Goal: Task Accomplishment & Management: Manage account settings

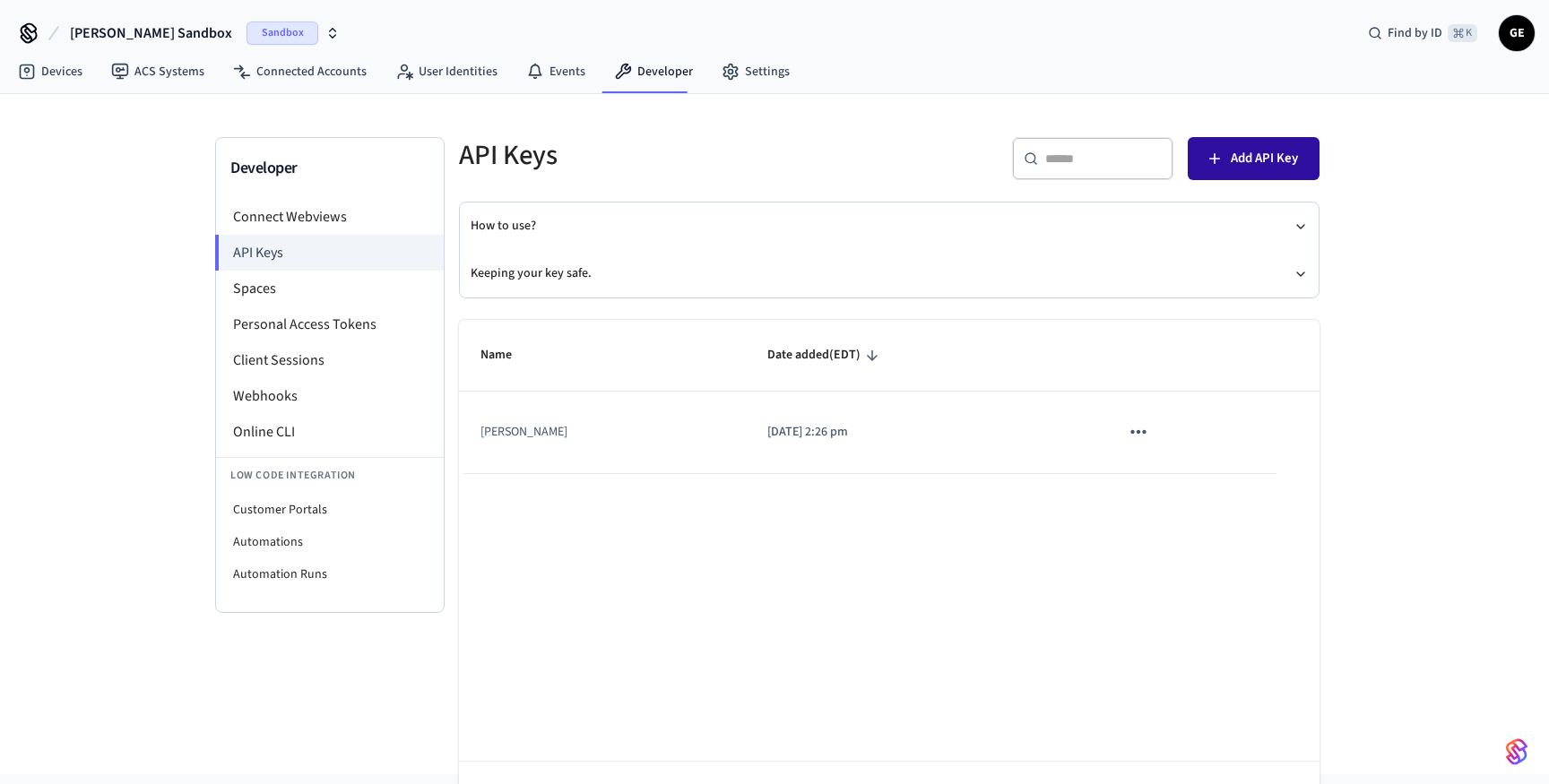
click at [1234, 160] on span "Add API Key" at bounding box center [1264, 158] width 68 height 23
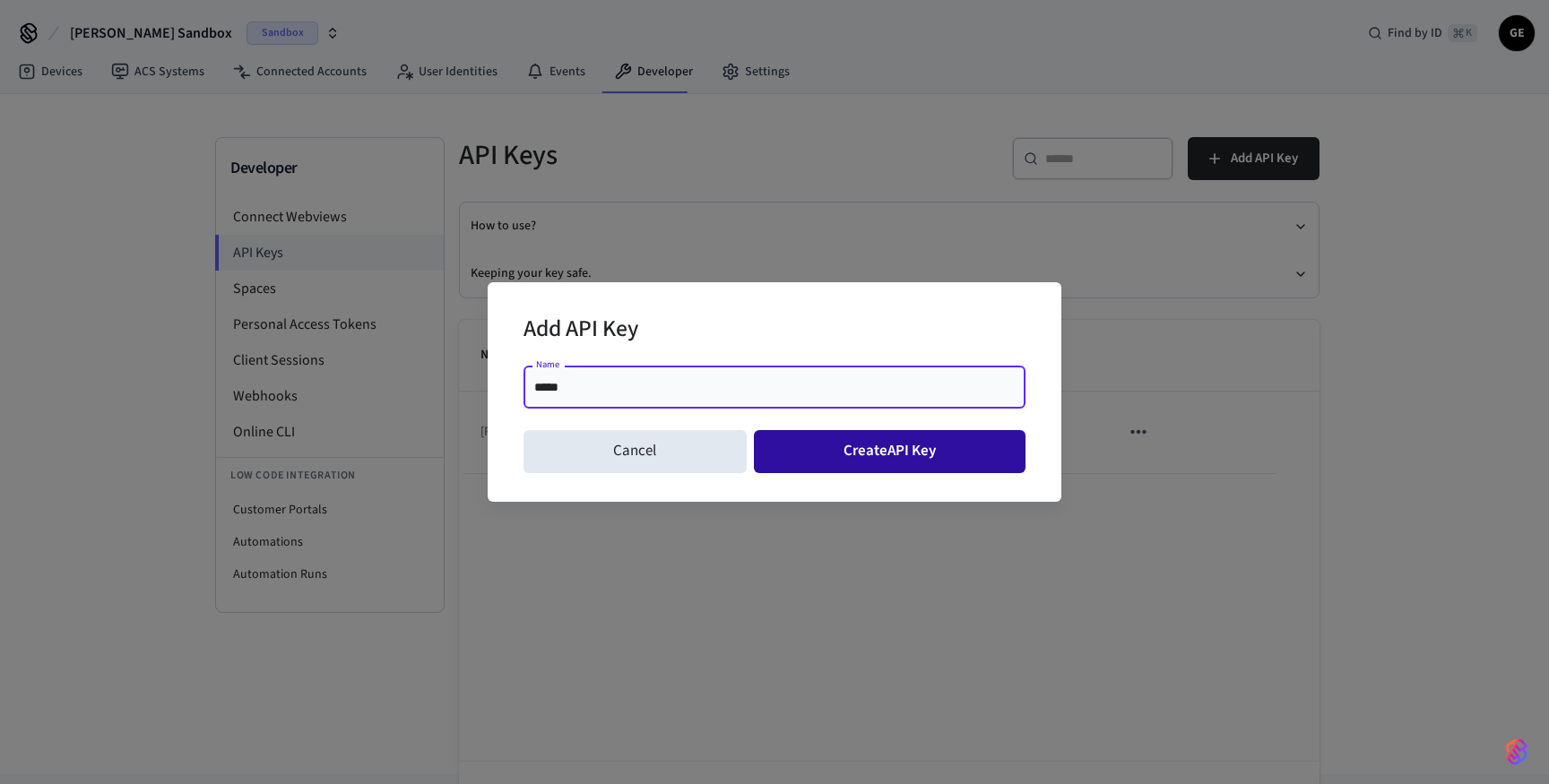
type input "*****"
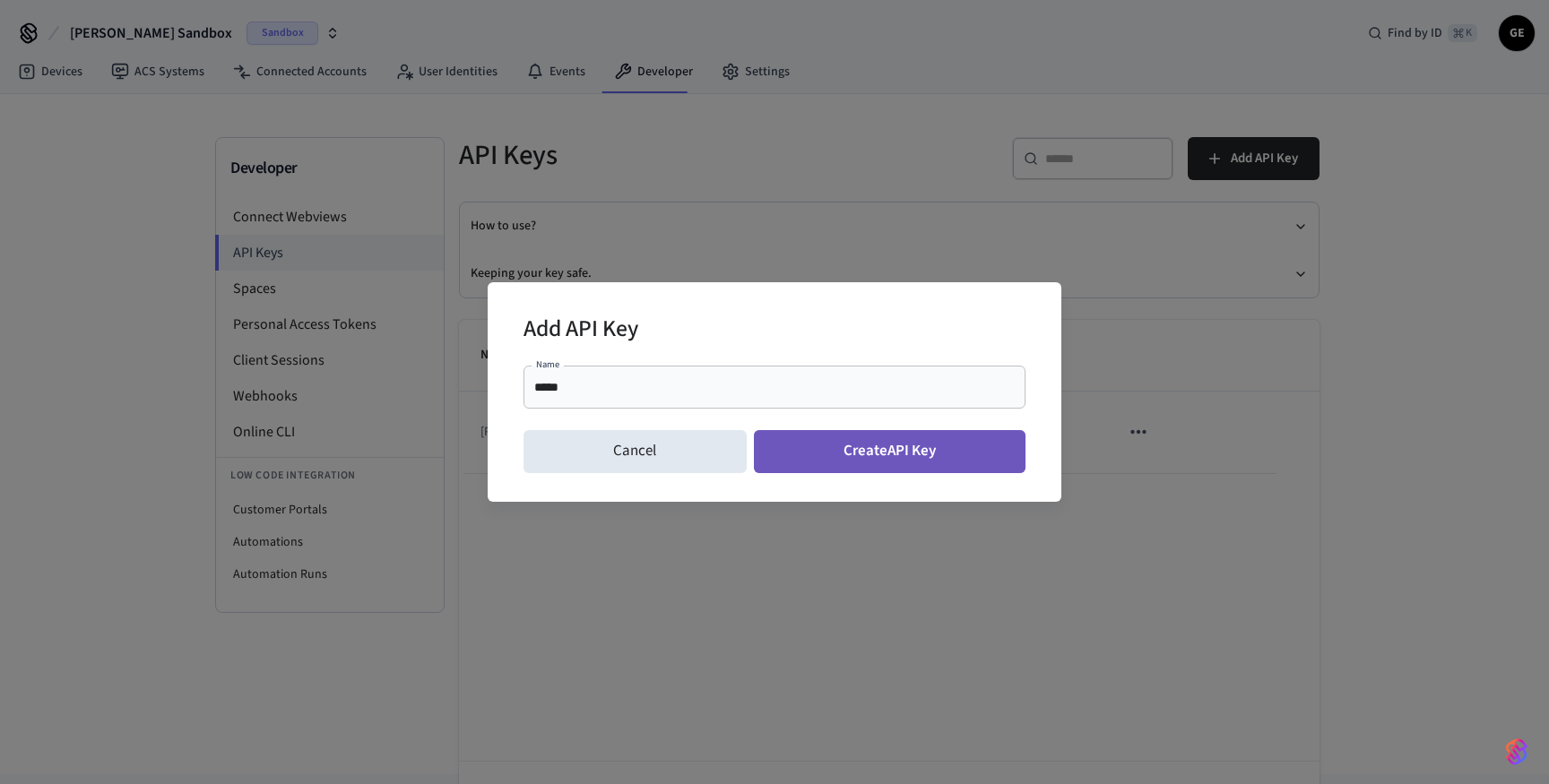
click at [847, 441] on button "Create API Key" at bounding box center [890, 452] width 272 height 43
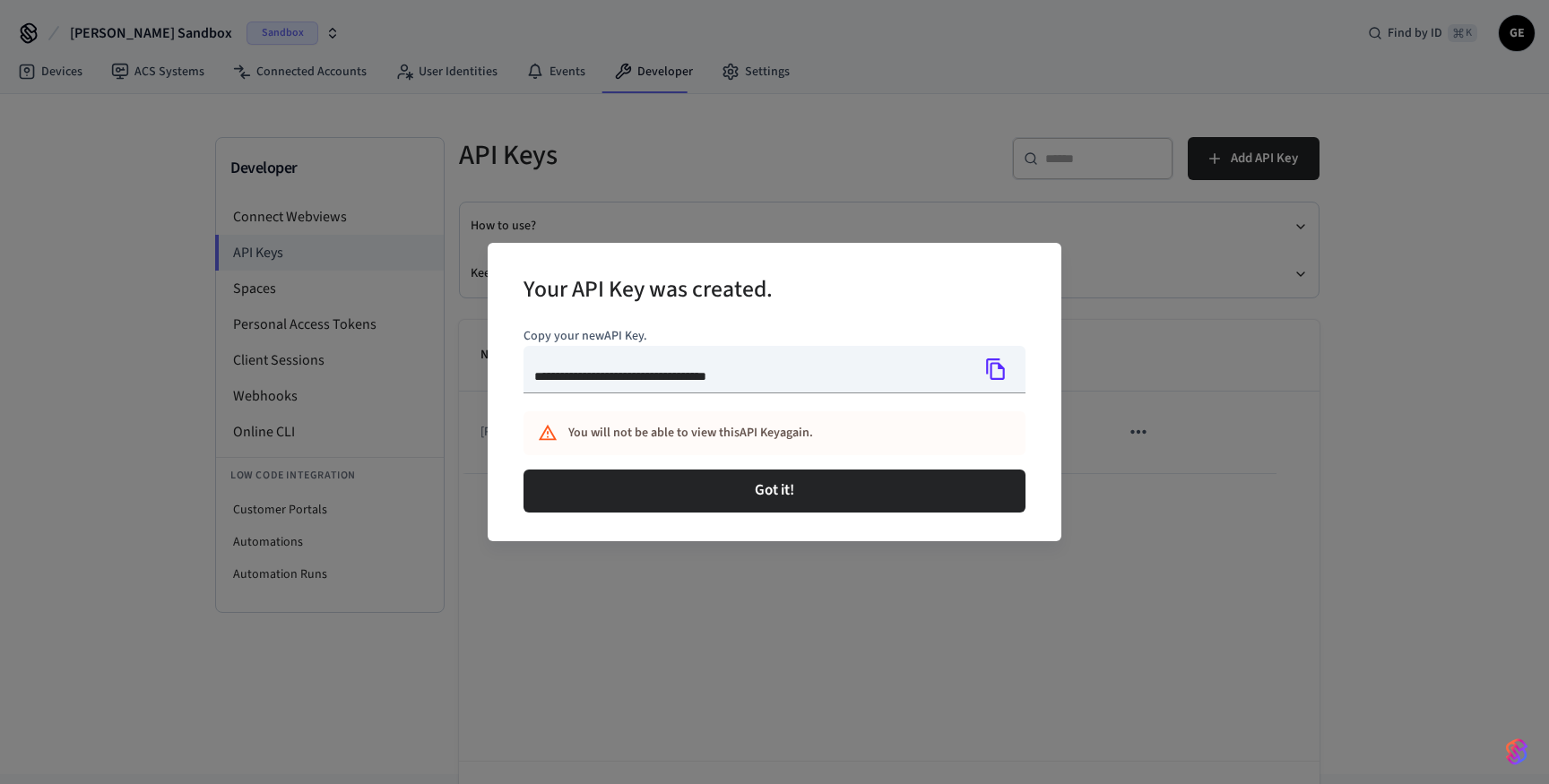
type input "**********"
click at [982, 352] on div at bounding box center [995, 369] width 38 height 38
click at [993, 363] on icon "Copy" at bounding box center [995, 368] width 19 height 21
click at [821, 370] on input "**********" at bounding box center [746, 369] width 446 height 47
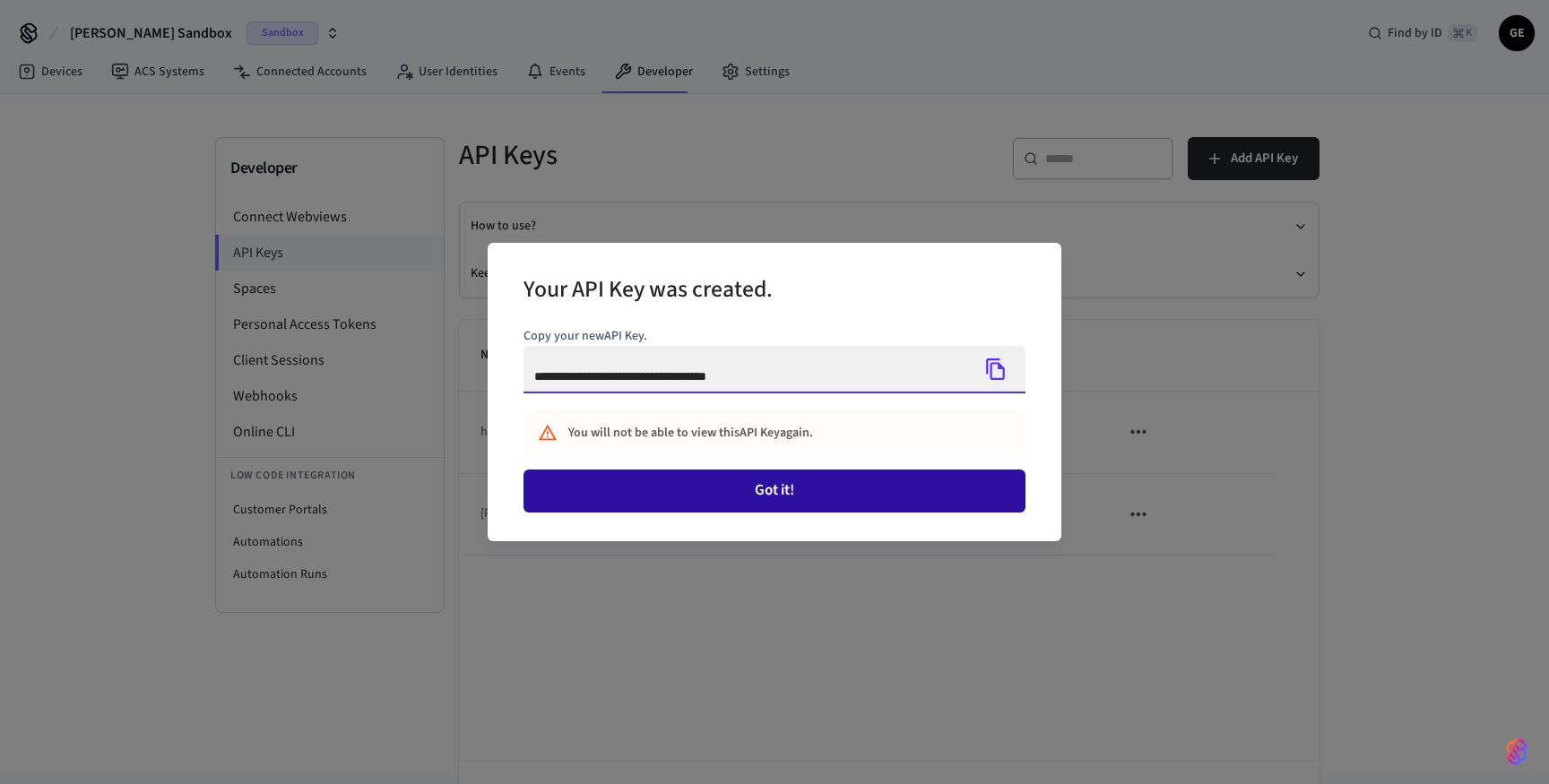
click at [826, 488] on button "Got it!" at bounding box center [774, 491] width 502 height 43
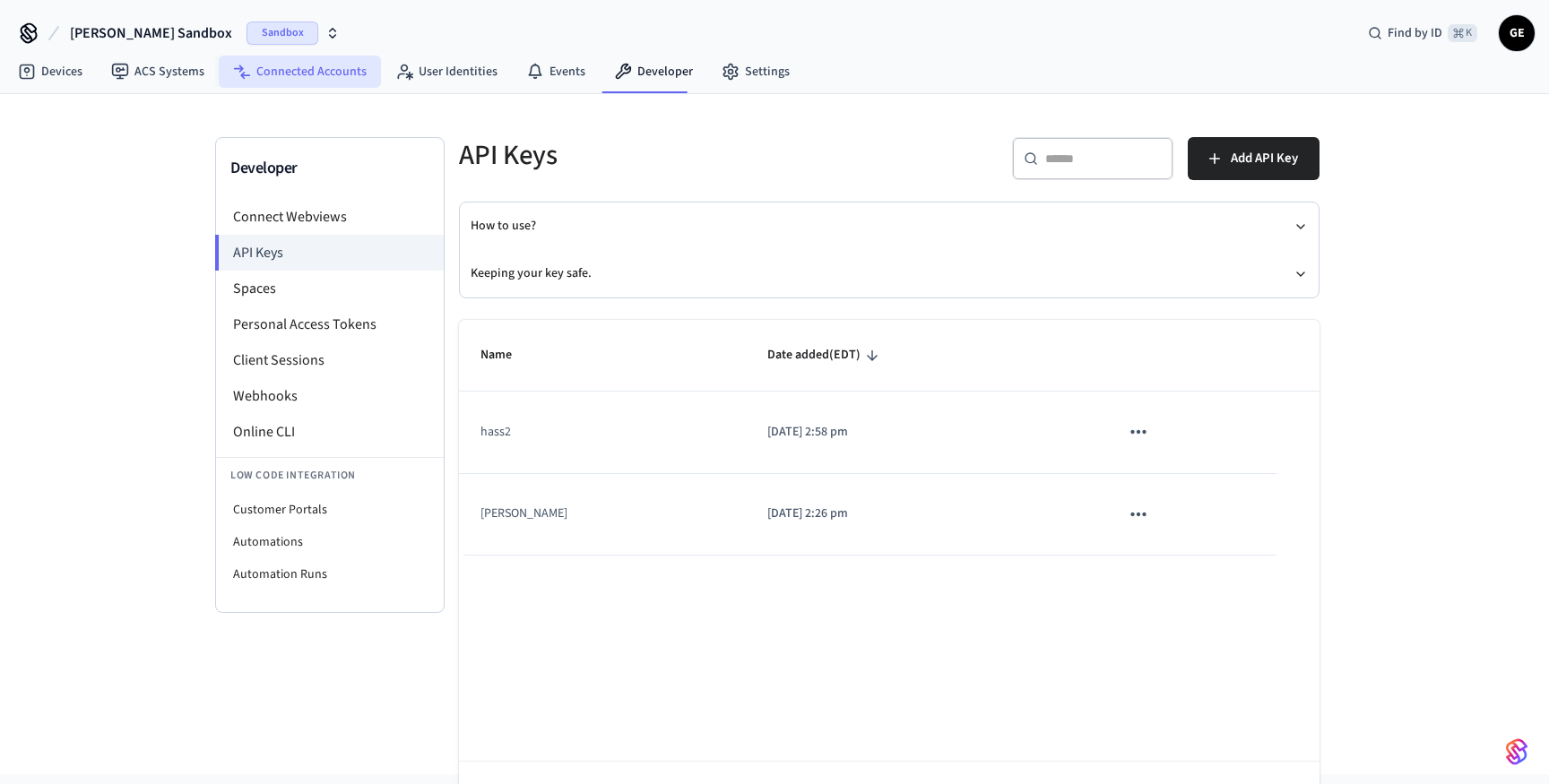
click at [278, 68] on link "Connected Accounts" at bounding box center [299, 71] width 162 height 32
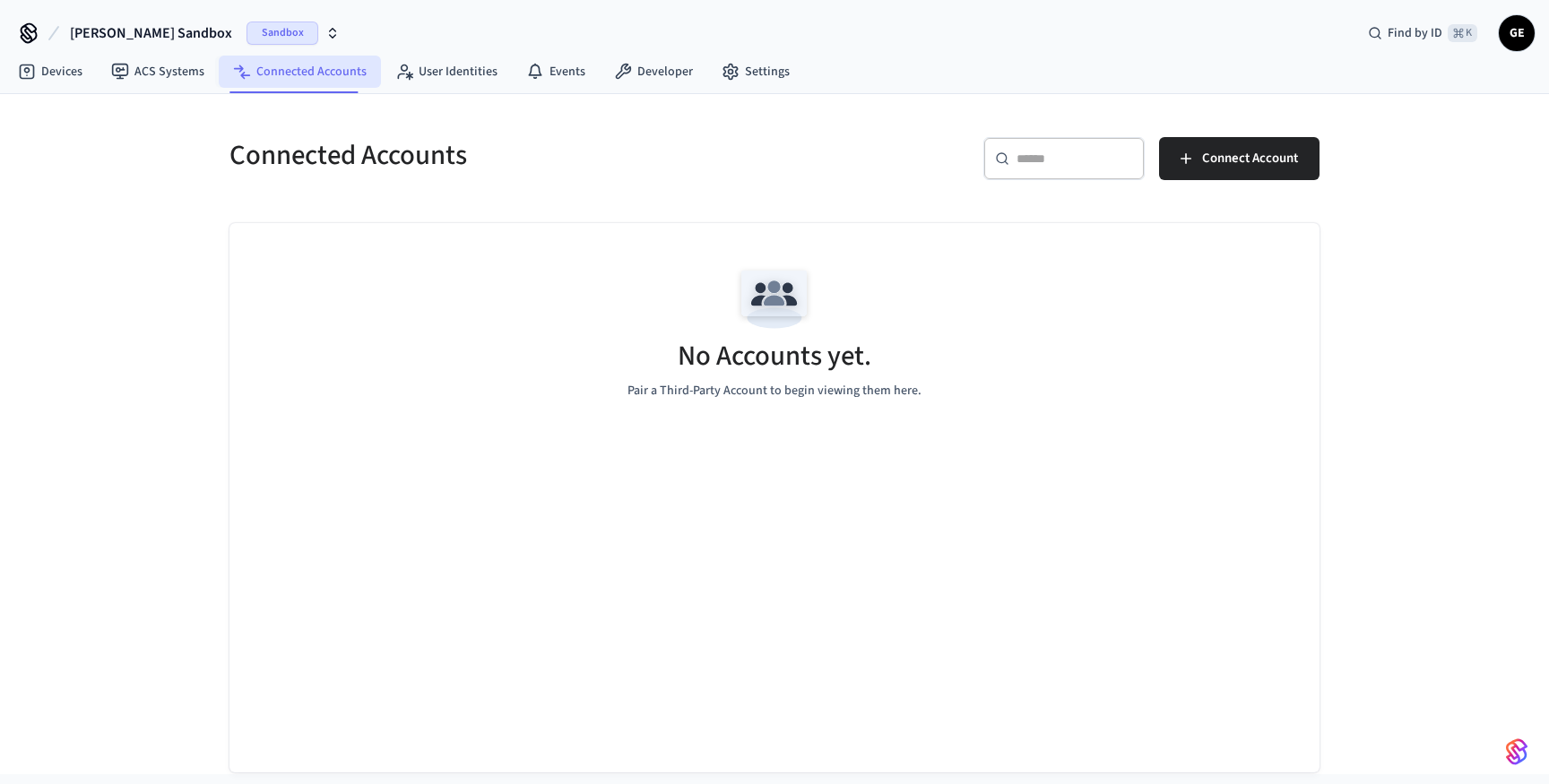
click at [244, 78] on icon at bounding box center [242, 71] width 18 height 18
click at [653, 71] on link "Developer" at bounding box center [654, 71] width 107 height 32
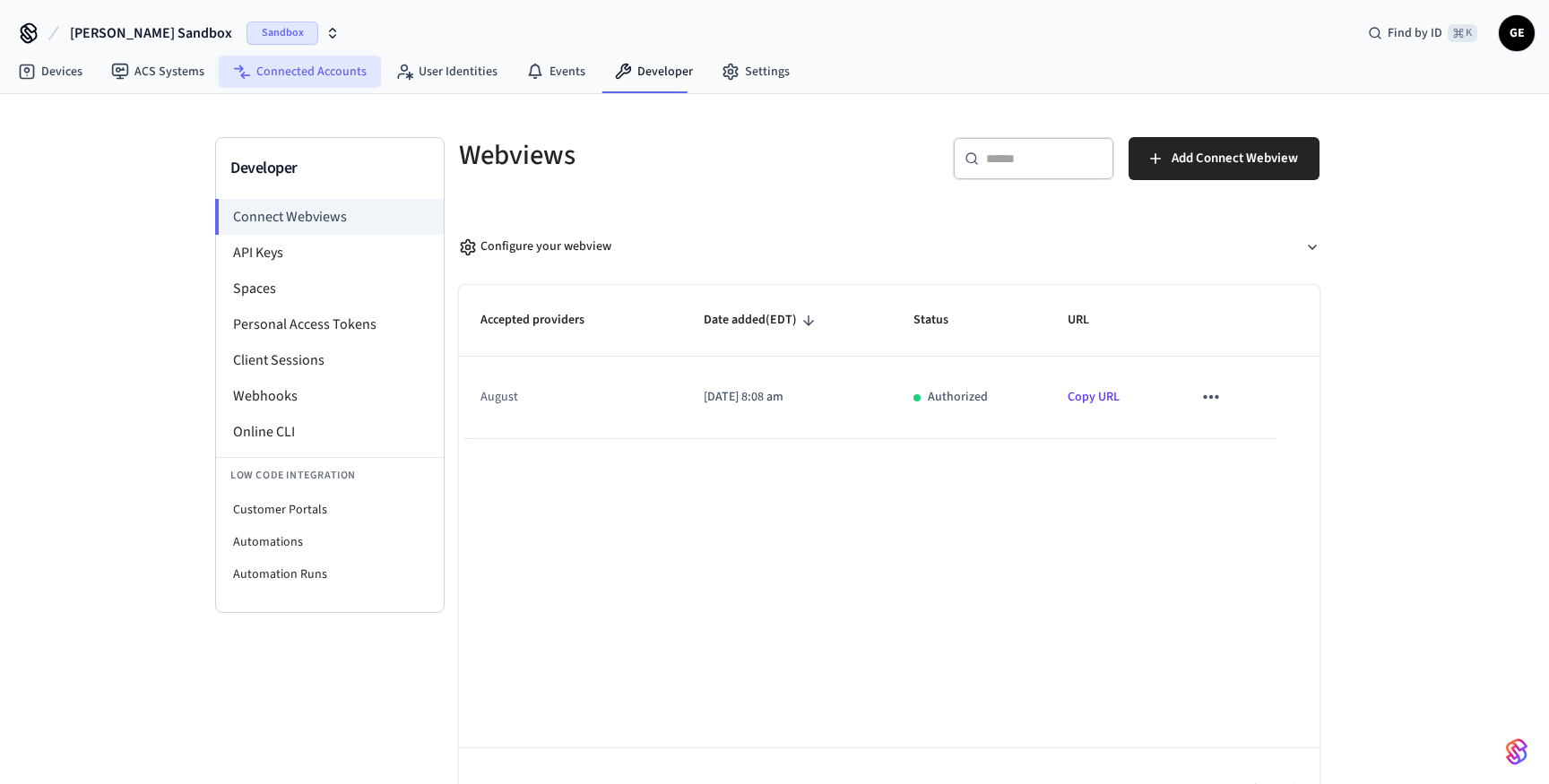
click at [296, 77] on link "Connected Accounts" at bounding box center [299, 71] width 162 height 32
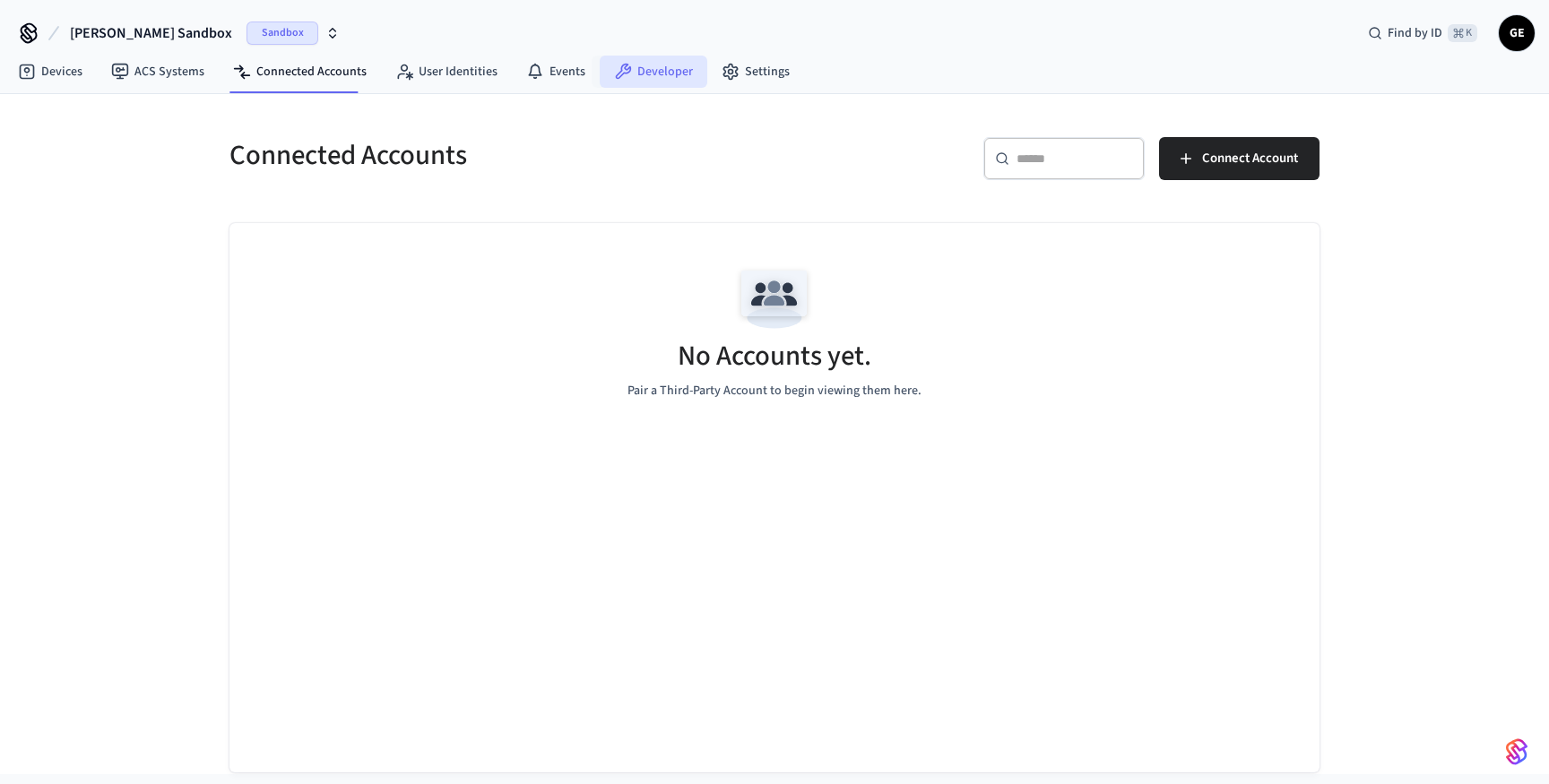
click at [616, 73] on icon at bounding box center [623, 71] width 16 height 16
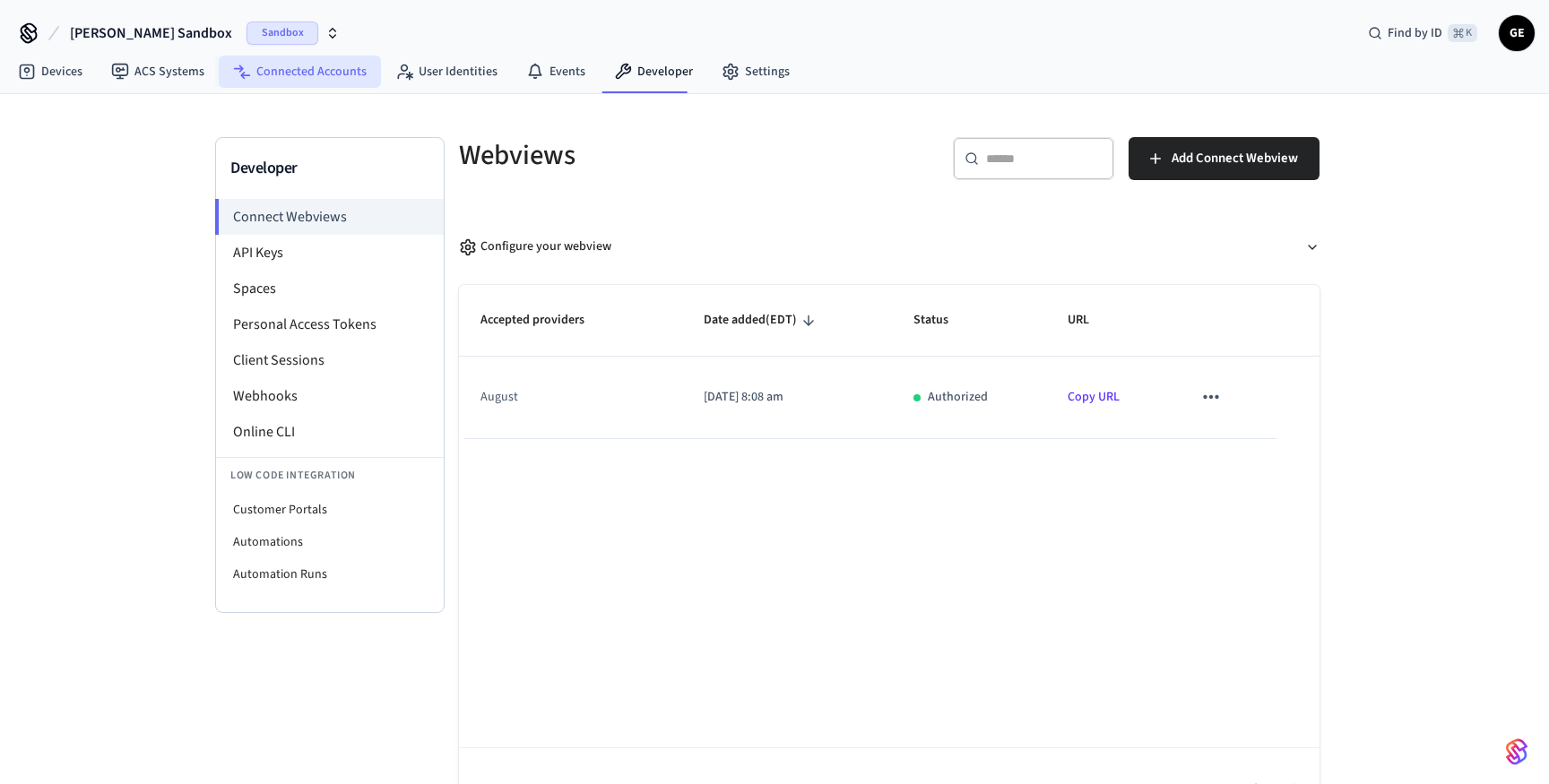
click at [320, 68] on link "Connected Accounts" at bounding box center [299, 71] width 162 height 32
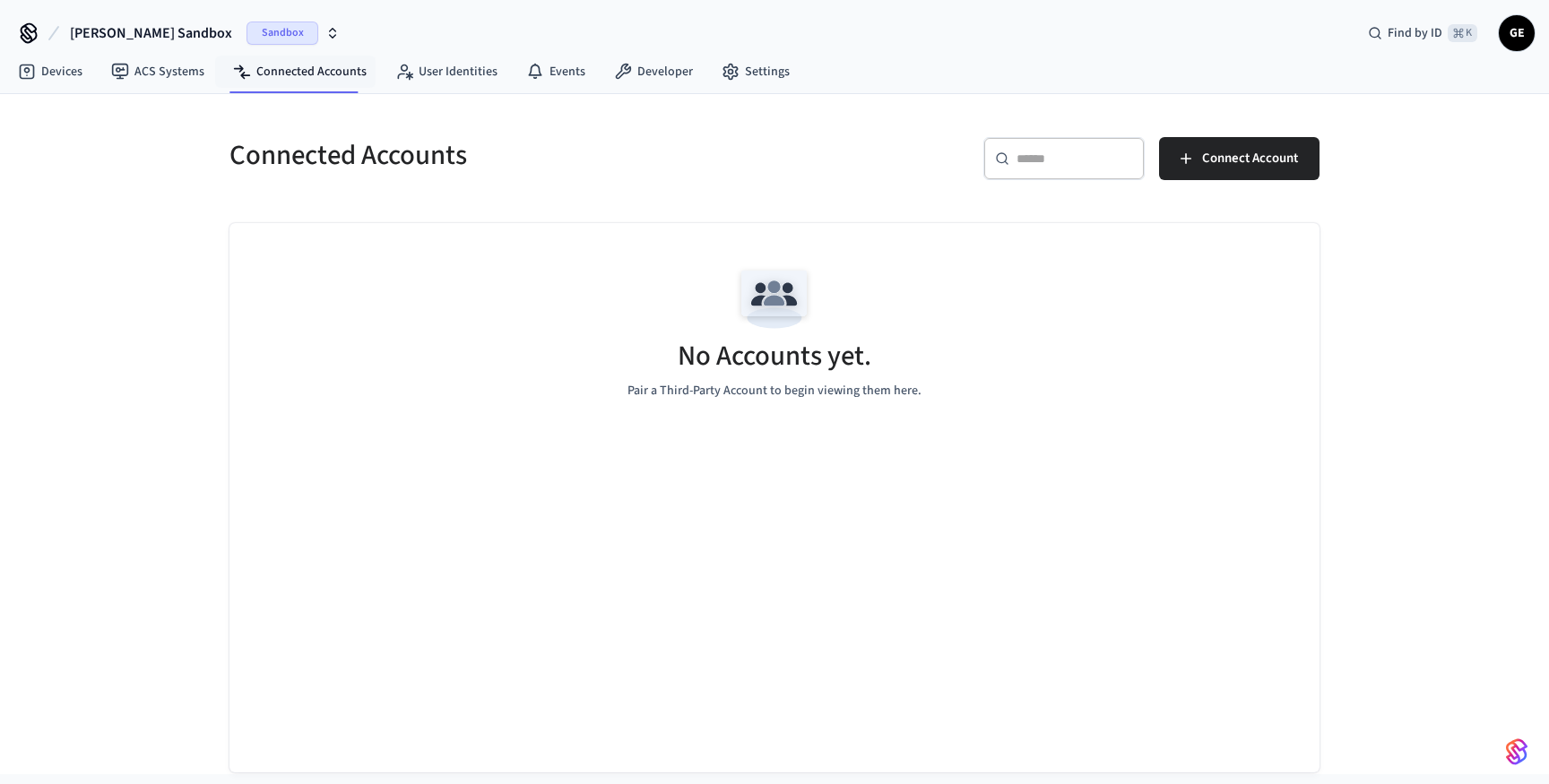
click at [320, 68] on link "Connected Accounts" at bounding box center [299, 71] width 162 height 32
drag, startPoint x: 320, startPoint y: 68, endPoint x: 654, endPoint y: 78, distance: 334.1
click at [654, 78] on nav "Devices ACS Systems Connected Accounts User Identities Events Developer Settings" at bounding box center [404, 72] width 801 height 42
click at [654, 78] on link "Developer" at bounding box center [654, 71] width 107 height 32
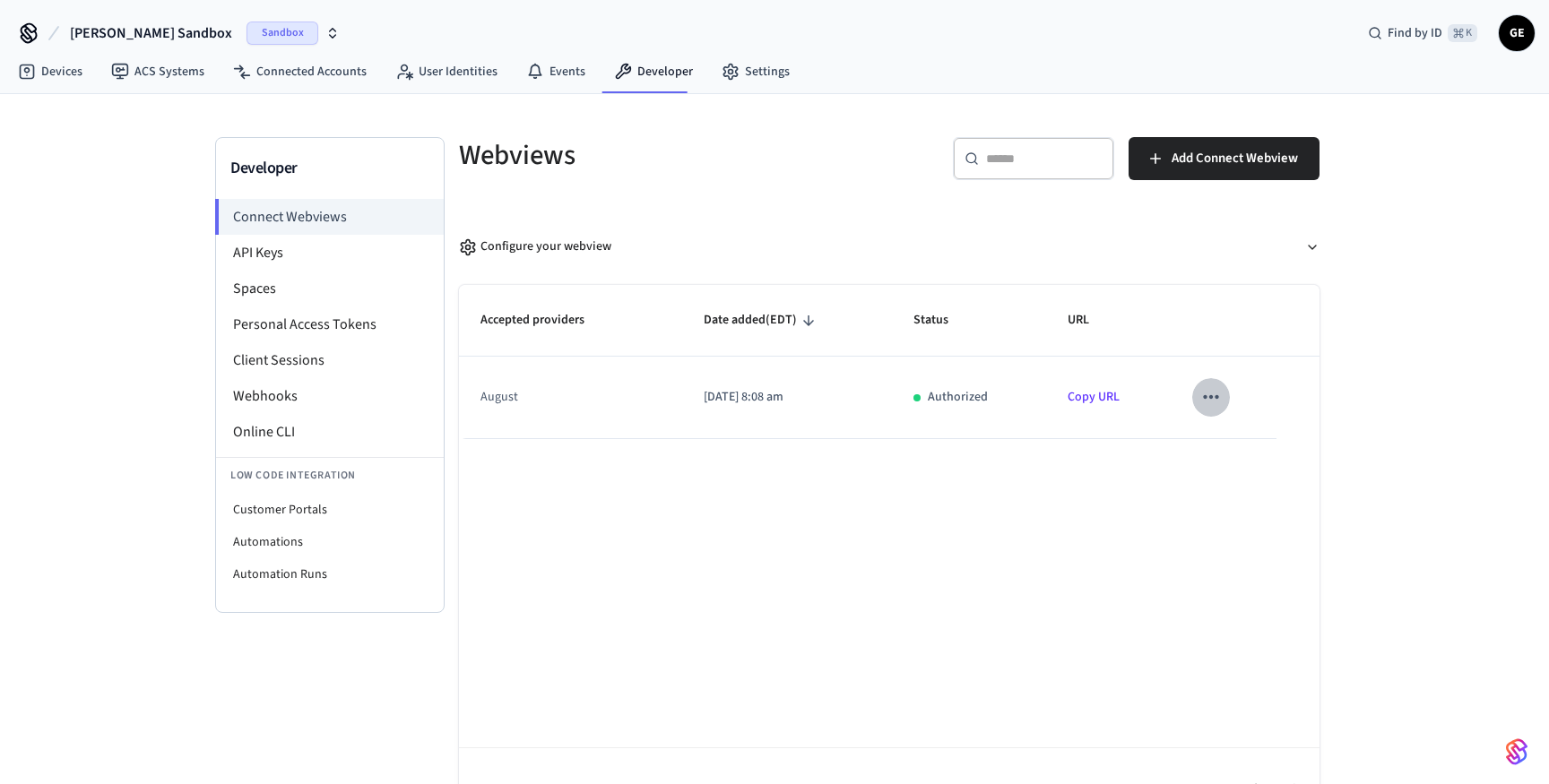
click at [1220, 412] on button "sticky table" at bounding box center [1211, 397] width 38 height 38
click at [1242, 466] on li "Delete" at bounding box center [1246, 454] width 81 height 47
